Goal: Information Seeking & Learning: Stay updated

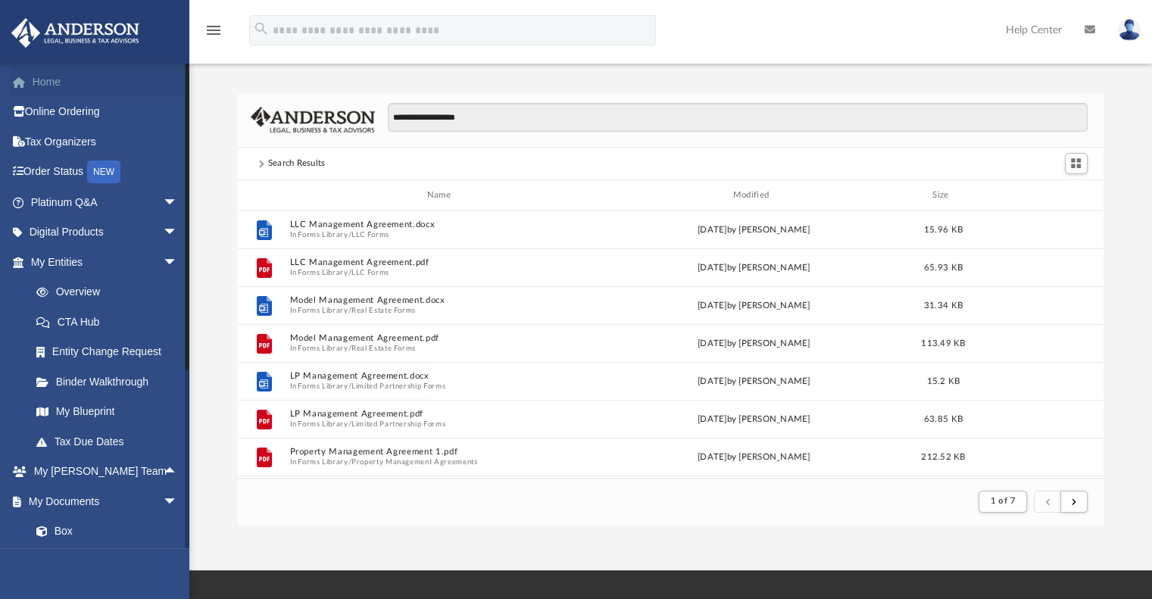
click at [45, 85] on link "Home" at bounding box center [106, 82] width 190 height 30
click at [163, 262] on span "arrow_drop_down" at bounding box center [178, 262] width 30 height 31
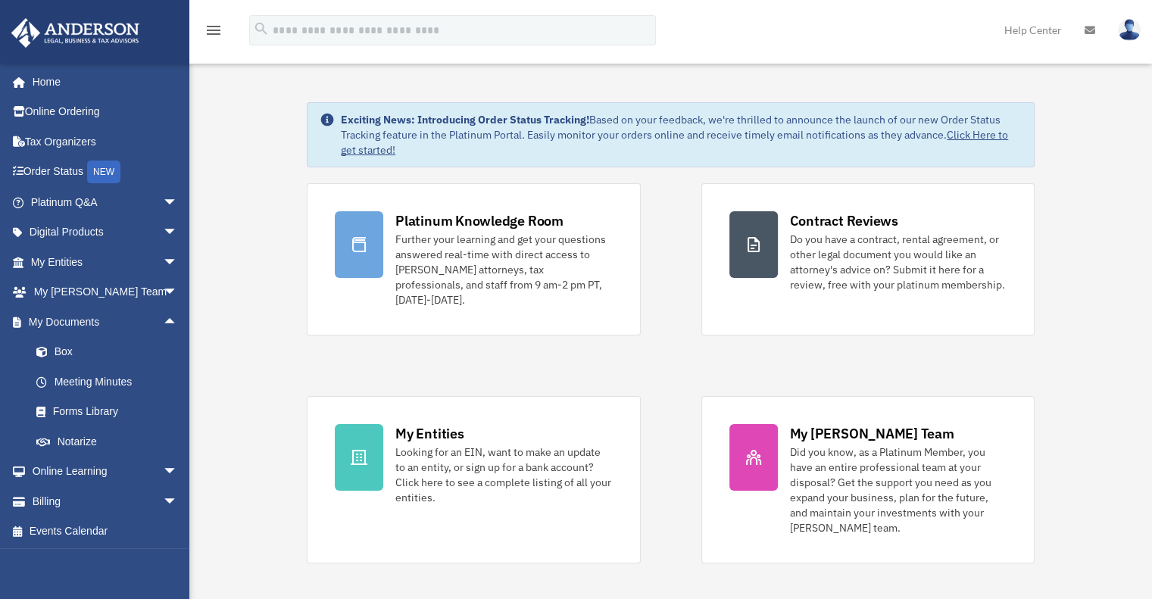
click at [163, 326] on span "arrow_drop_up" at bounding box center [178, 322] width 30 height 31
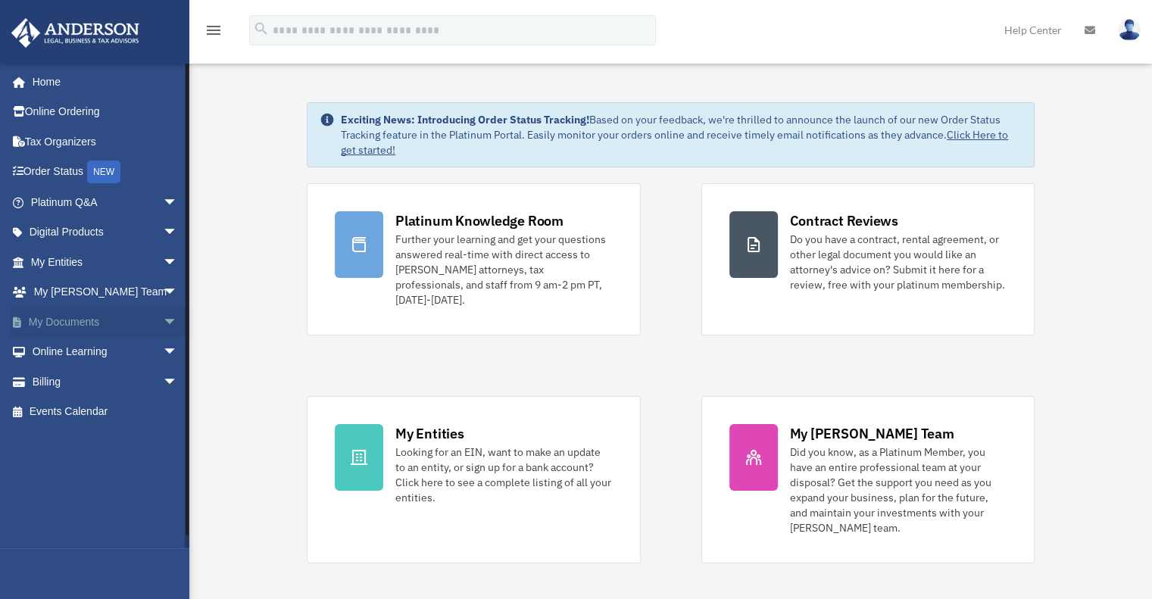
click at [163, 326] on span "arrow_drop_down" at bounding box center [178, 322] width 30 height 31
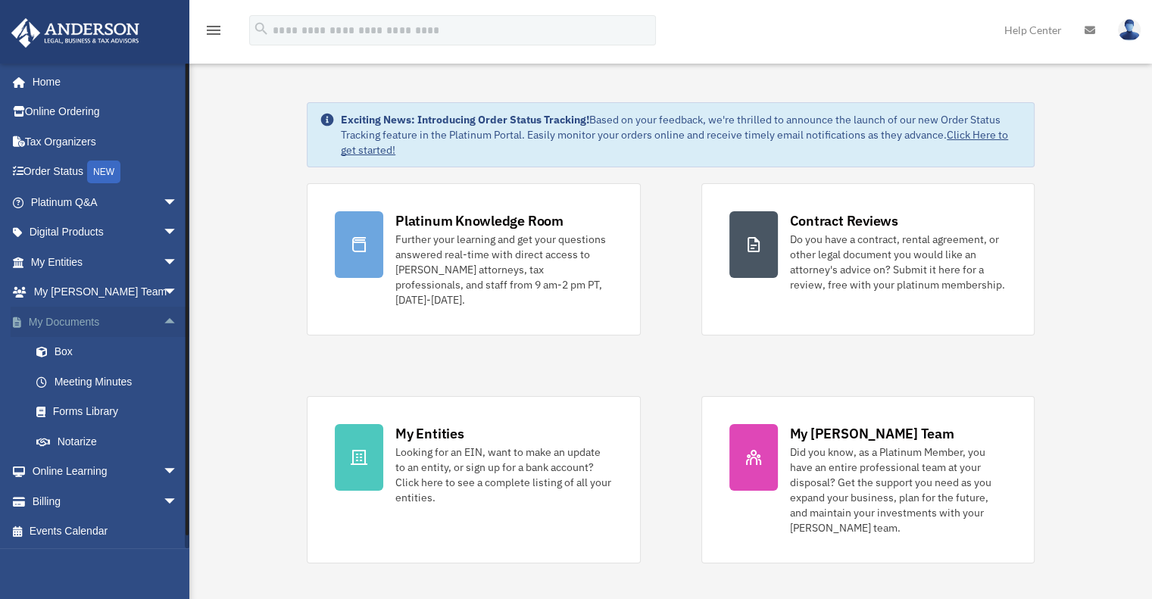
click at [163, 317] on span "arrow_drop_up" at bounding box center [178, 322] width 30 height 31
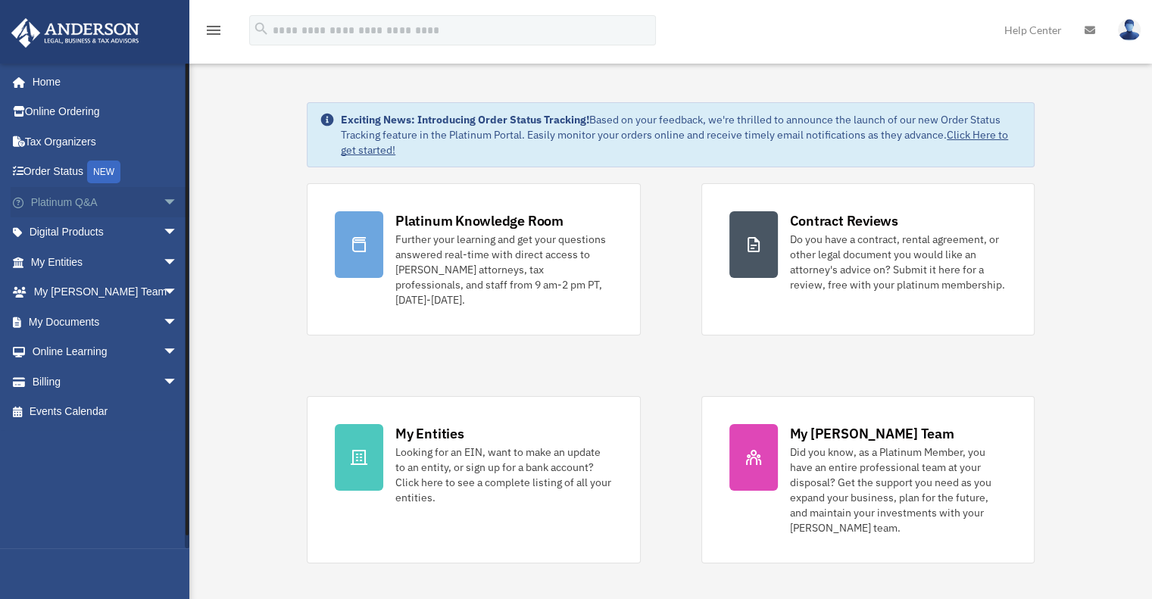
click at [163, 202] on span "arrow_drop_down" at bounding box center [178, 202] width 30 height 31
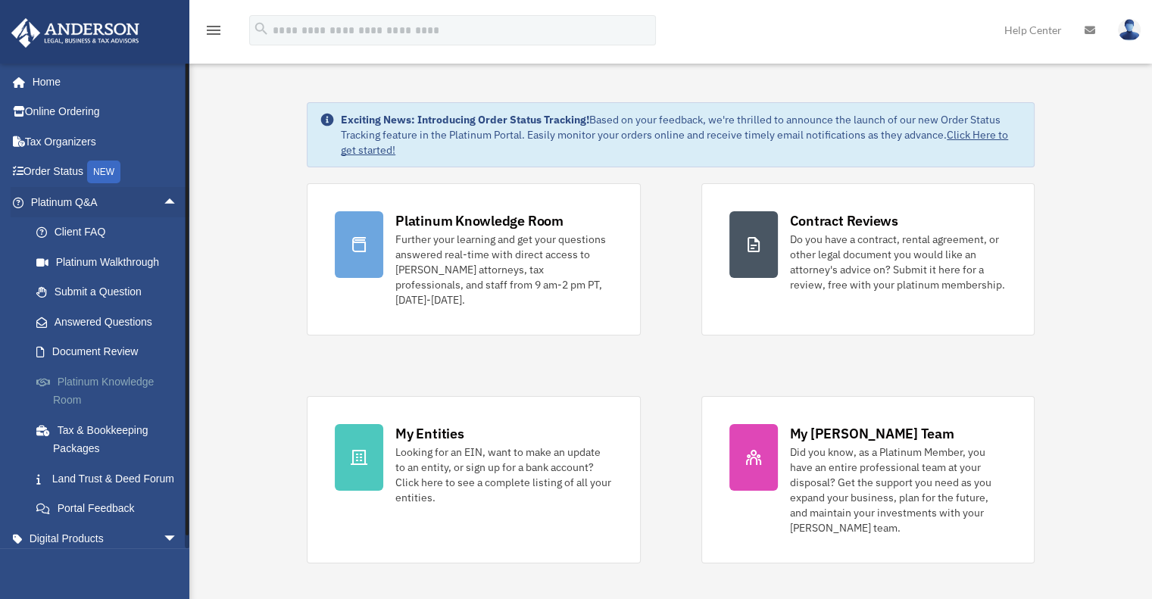
click at [111, 378] on link "Platinum Knowledge Room" at bounding box center [110, 390] width 179 height 48
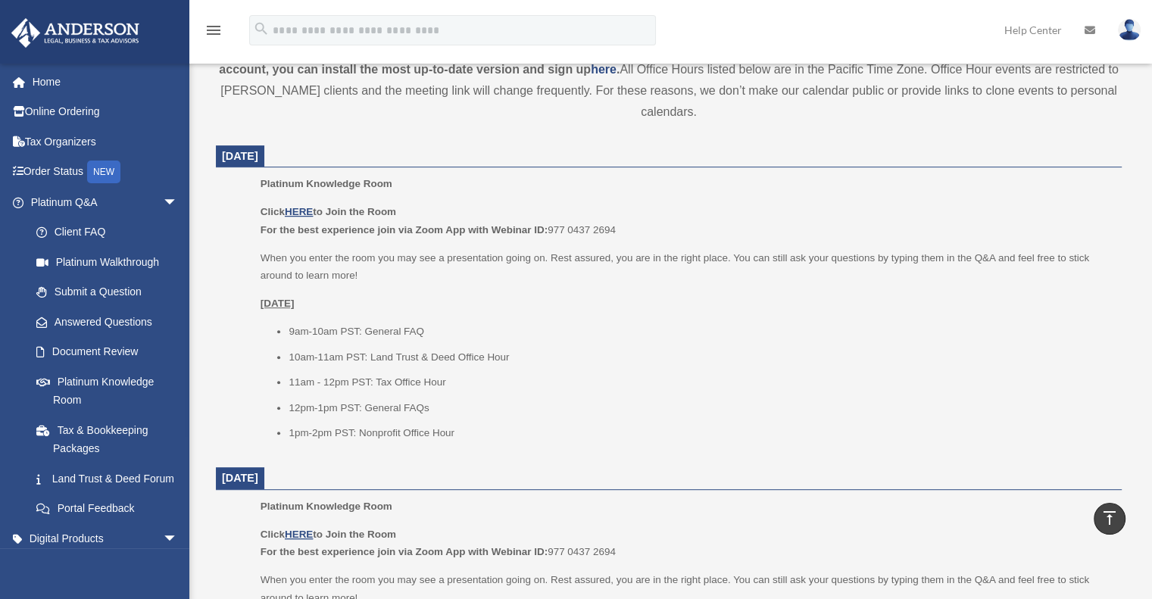
scroll to position [530, 0]
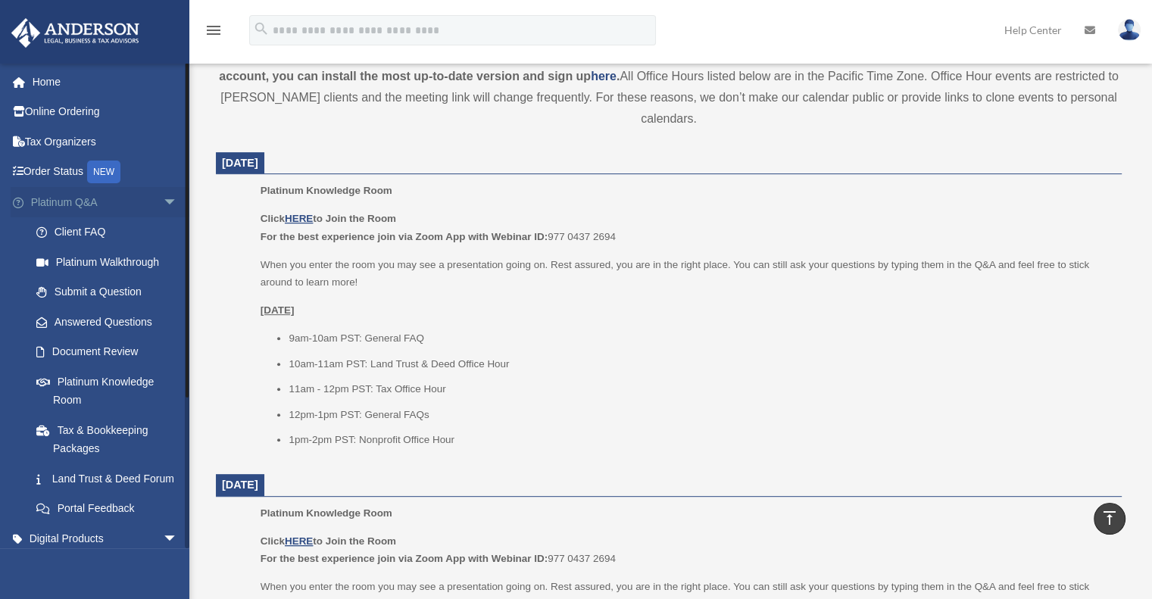
click at [164, 201] on span "arrow_drop_down" at bounding box center [178, 202] width 30 height 31
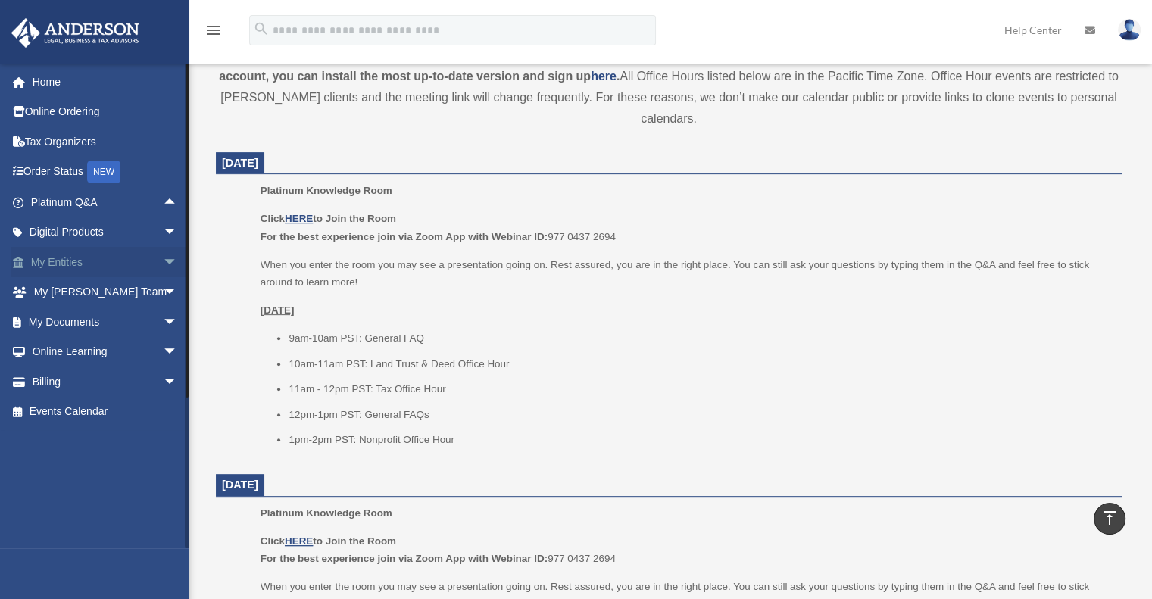
click at [166, 255] on span "arrow_drop_down" at bounding box center [178, 262] width 30 height 31
click at [164, 257] on span "arrow_drop_down" at bounding box center [178, 262] width 30 height 31
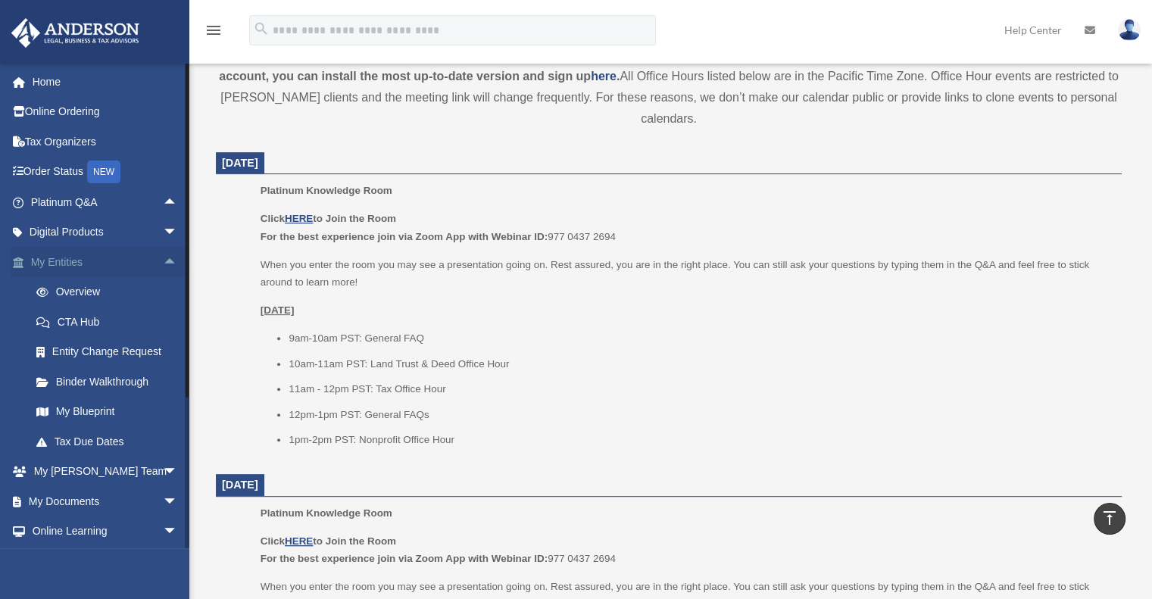
click at [164, 257] on span "arrow_drop_up" at bounding box center [178, 262] width 30 height 31
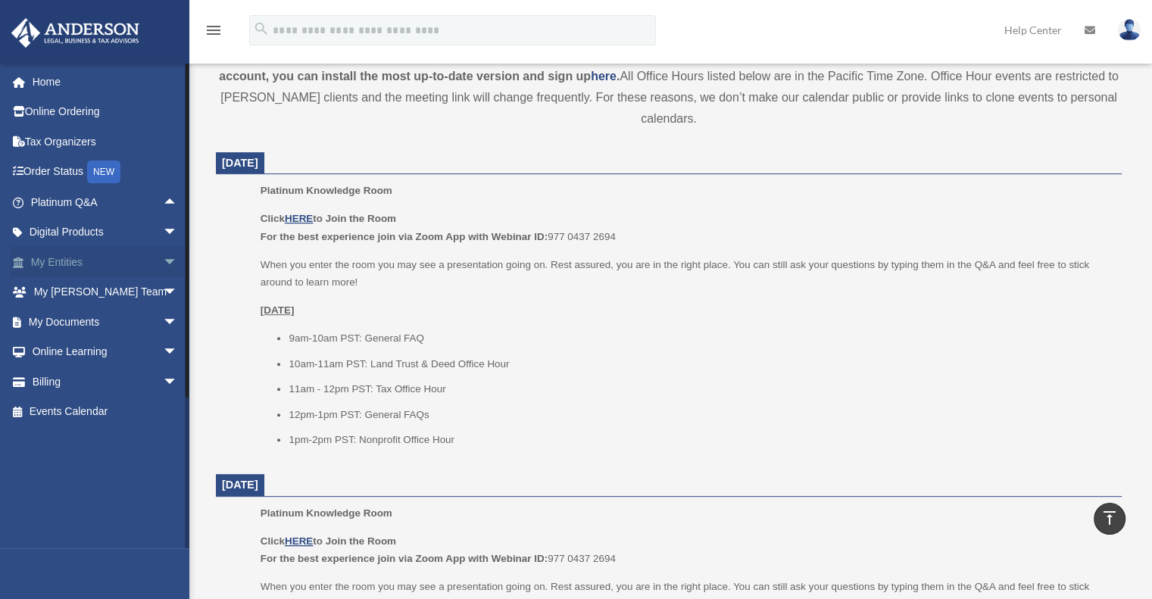
click at [163, 260] on span "arrow_drop_down" at bounding box center [178, 262] width 30 height 31
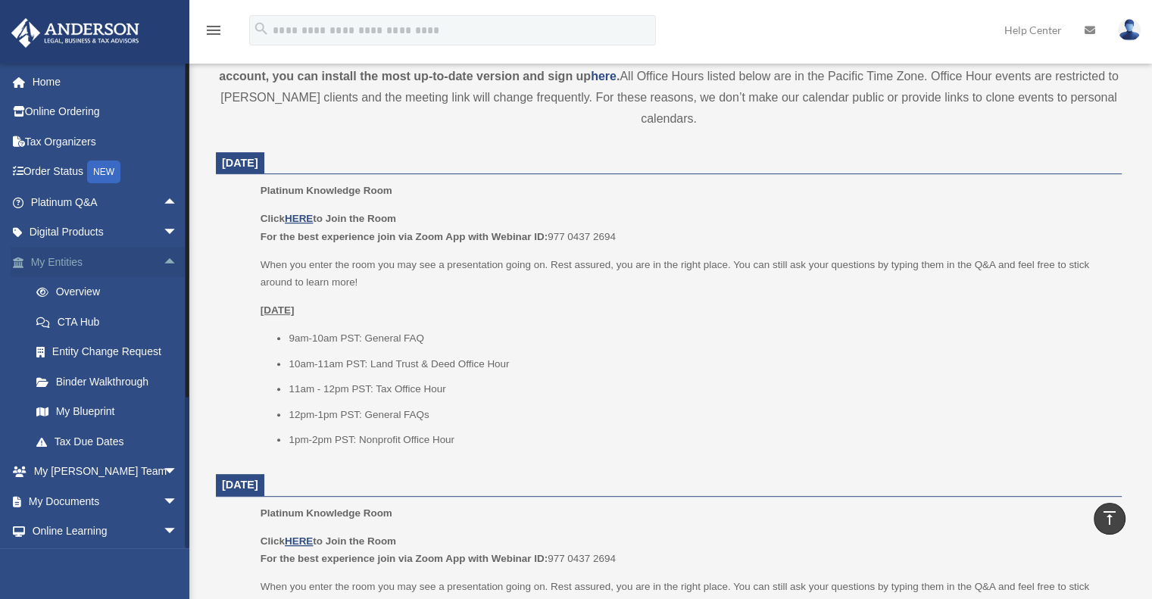
click at [164, 261] on span "arrow_drop_up" at bounding box center [178, 262] width 30 height 31
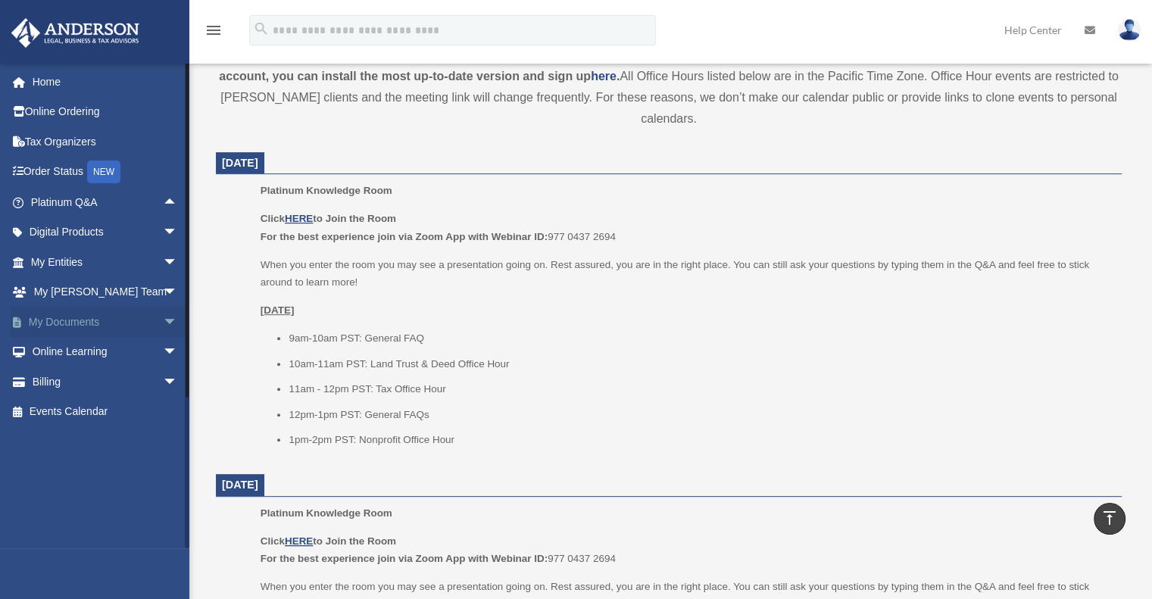
click at [163, 323] on span "arrow_drop_down" at bounding box center [178, 322] width 30 height 31
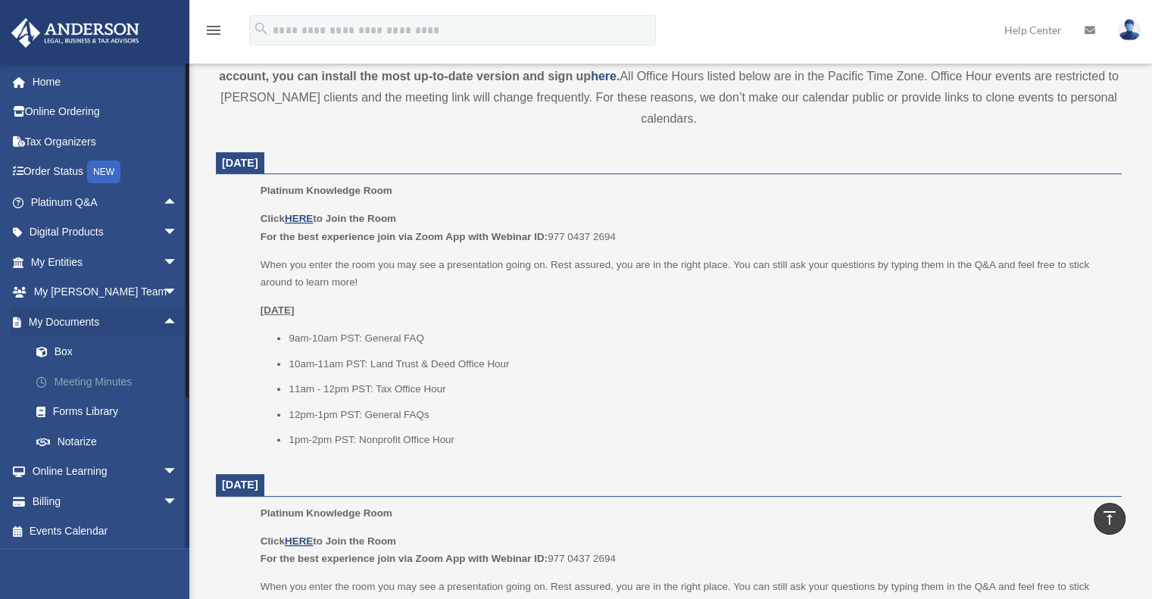
click at [123, 386] on link "Meeting Minutes" at bounding box center [110, 381] width 179 height 30
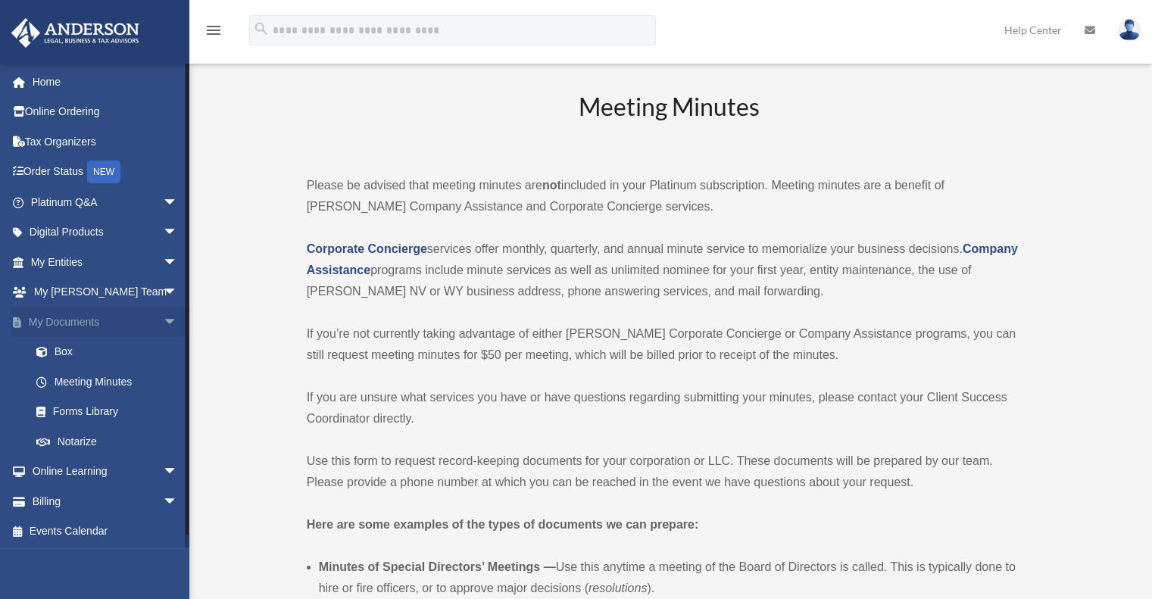
click at [167, 318] on span "arrow_drop_down" at bounding box center [178, 322] width 30 height 31
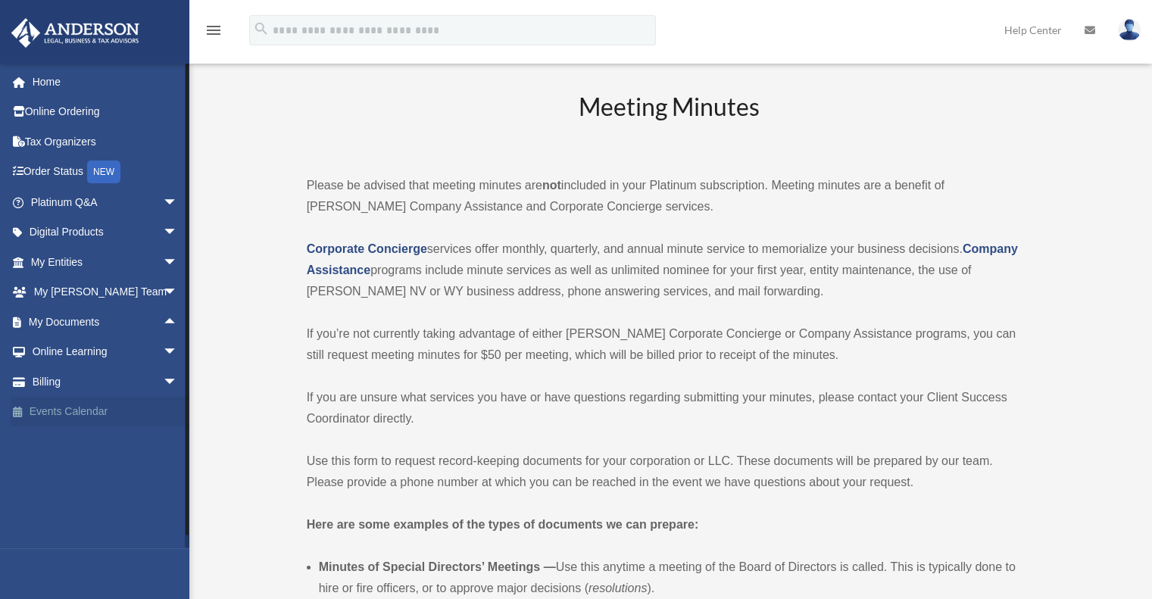
click at [91, 413] on link "Events Calendar" at bounding box center [106, 412] width 190 height 30
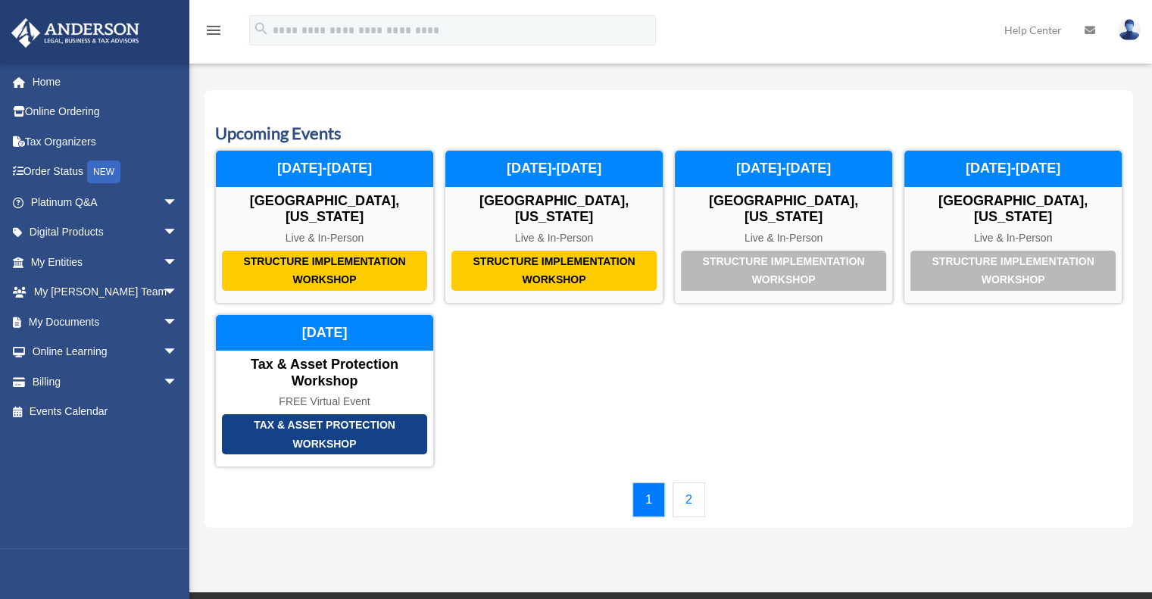
click at [684, 484] on link "2" at bounding box center [688, 499] width 33 height 35
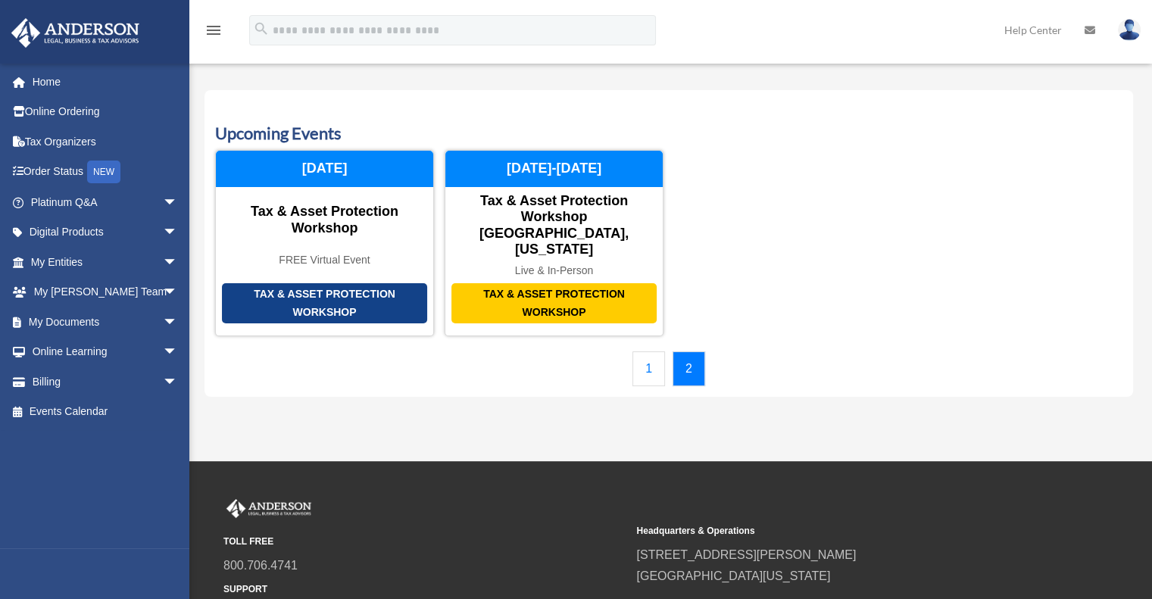
click at [641, 351] on link "1" at bounding box center [648, 368] width 33 height 35
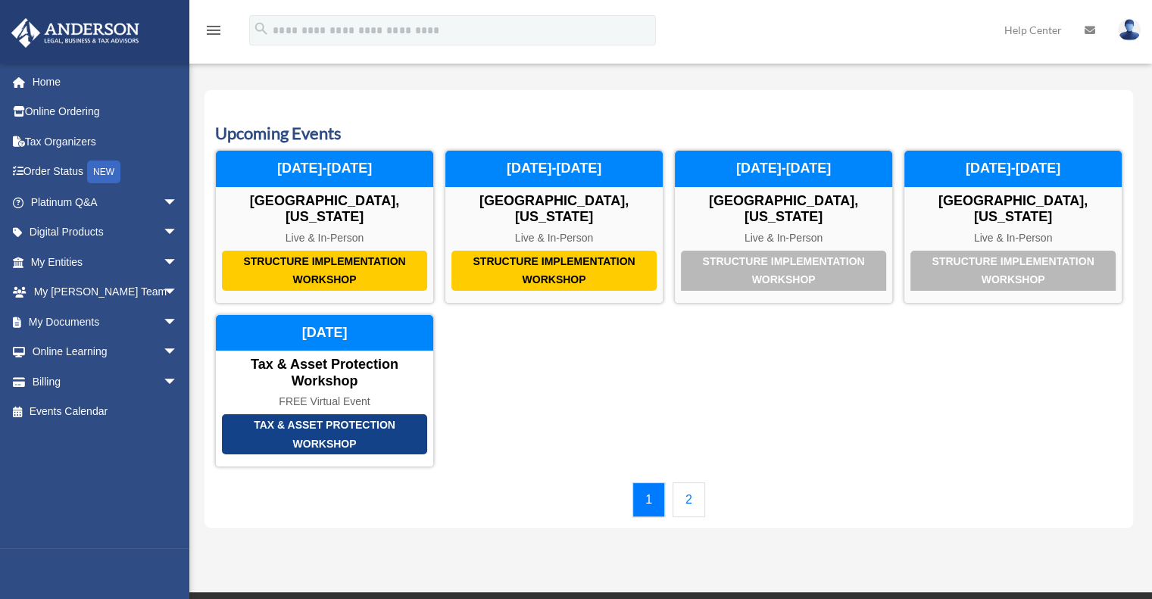
scroll to position [76, 0]
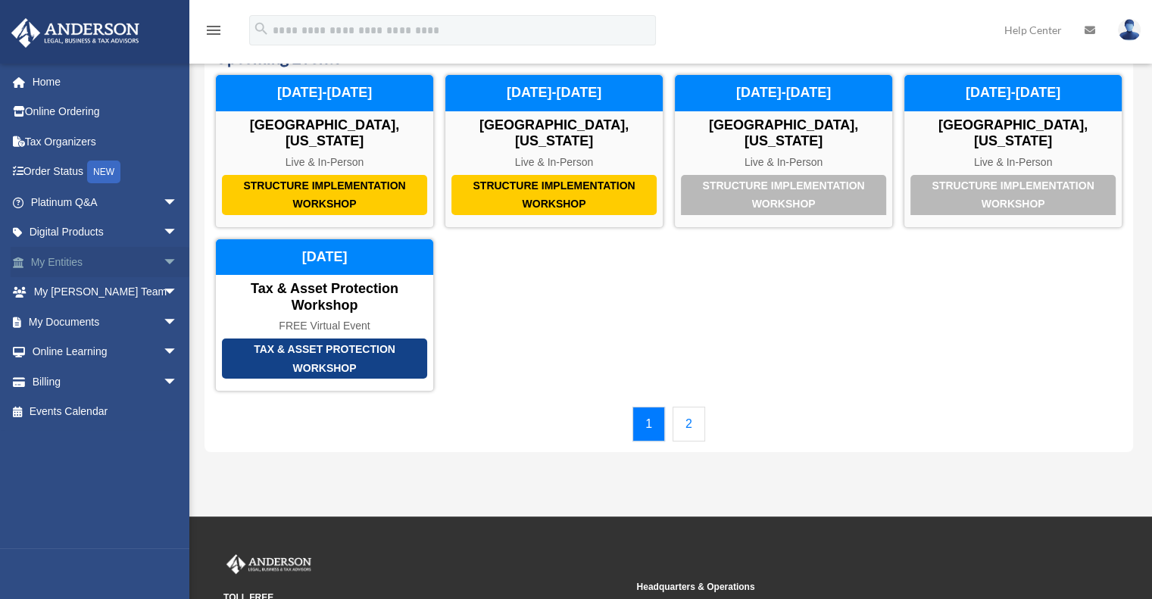
click at [163, 257] on span "arrow_drop_down" at bounding box center [178, 262] width 30 height 31
